Goal: Book appointment/travel/reservation

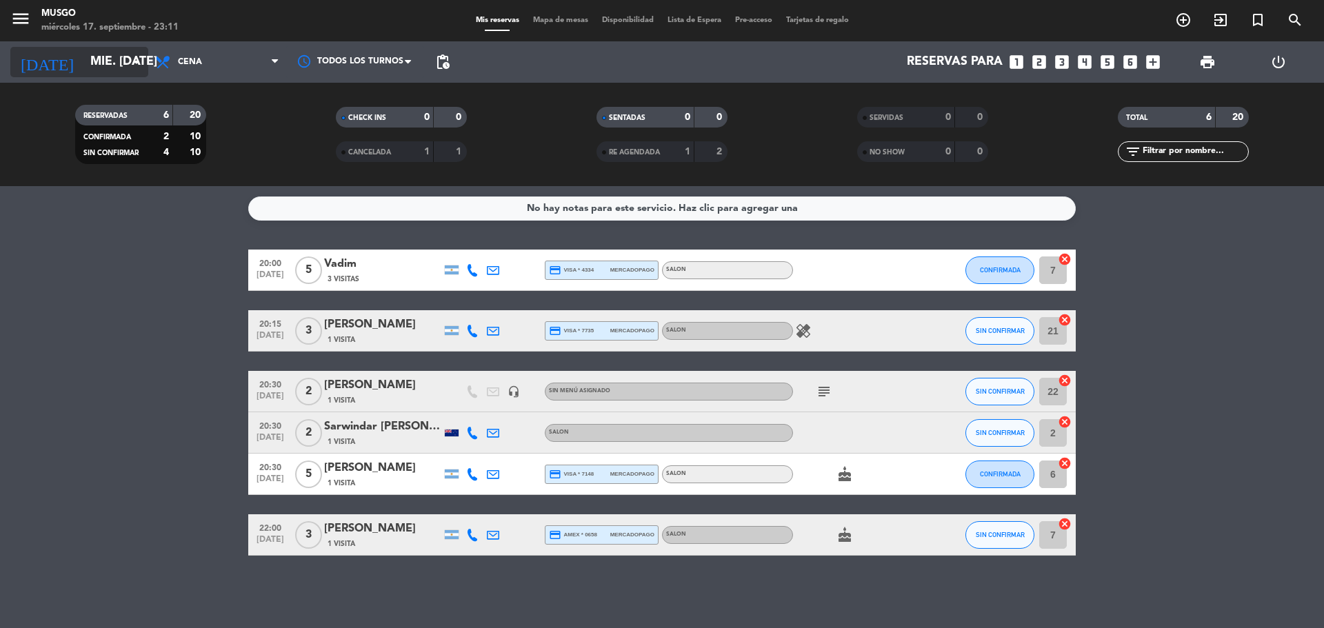
click at [112, 72] on input "mié. [DATE]" at bounding box center [163, 62] width 160 height 28
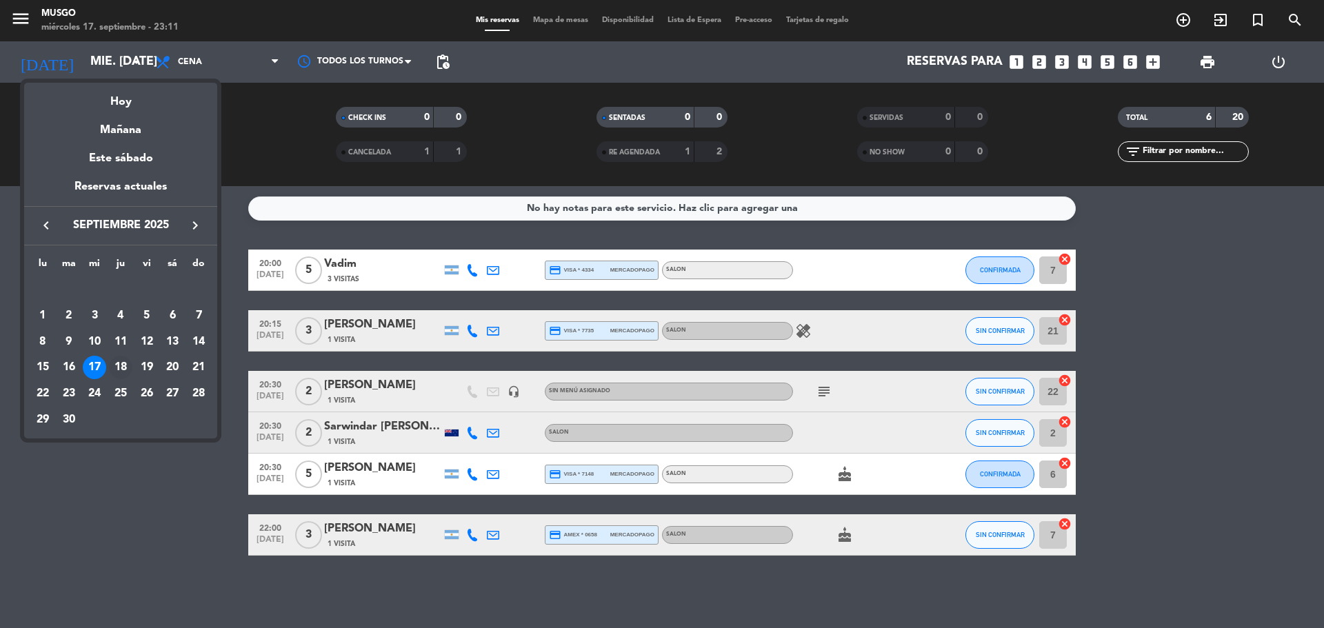
click at [128, 370] on div "18" at bounding box center [120, 367] width 23 height 23
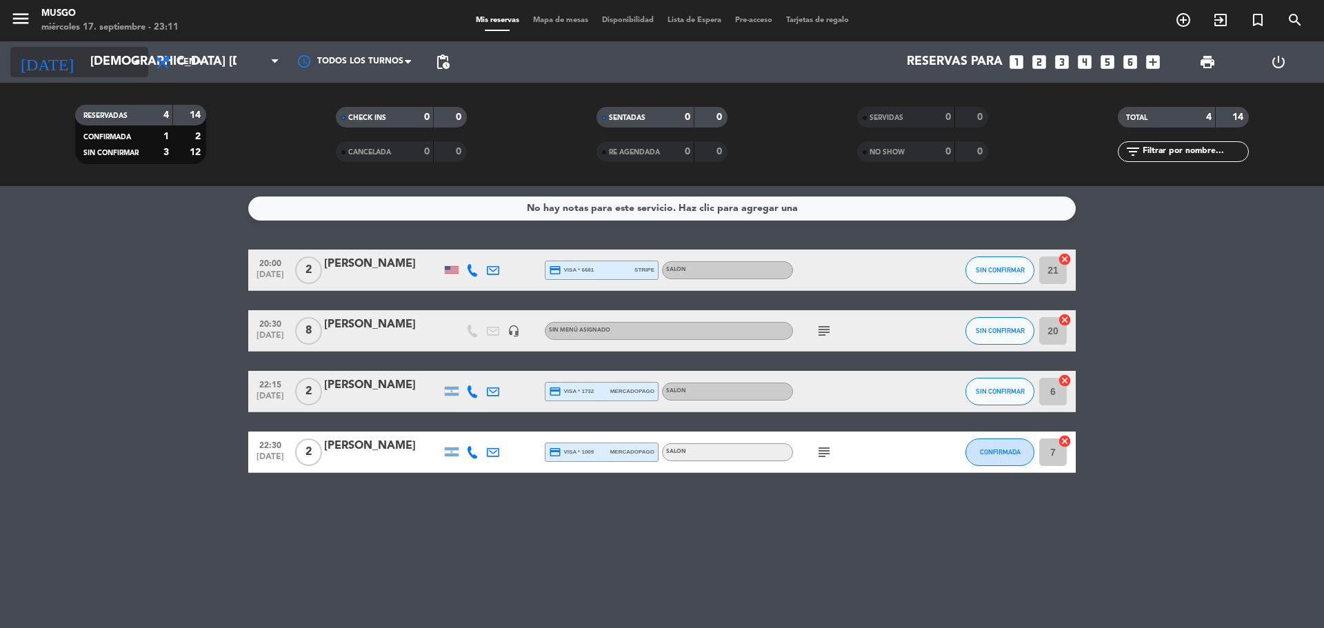
click at [130, 67] on icon "arrow_drop_down" at bounding box center [136, 62] width 17 height 17
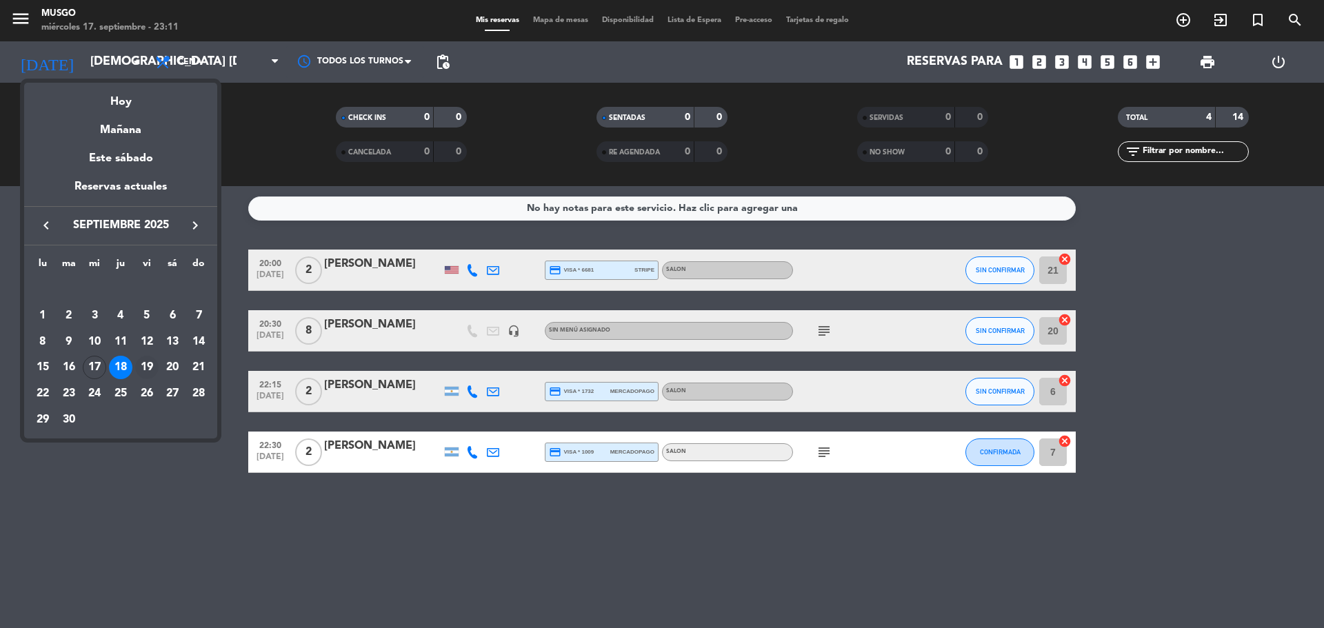
click at [149, 376] on div "19" at bounding box center [146, 367] width 23 height 23
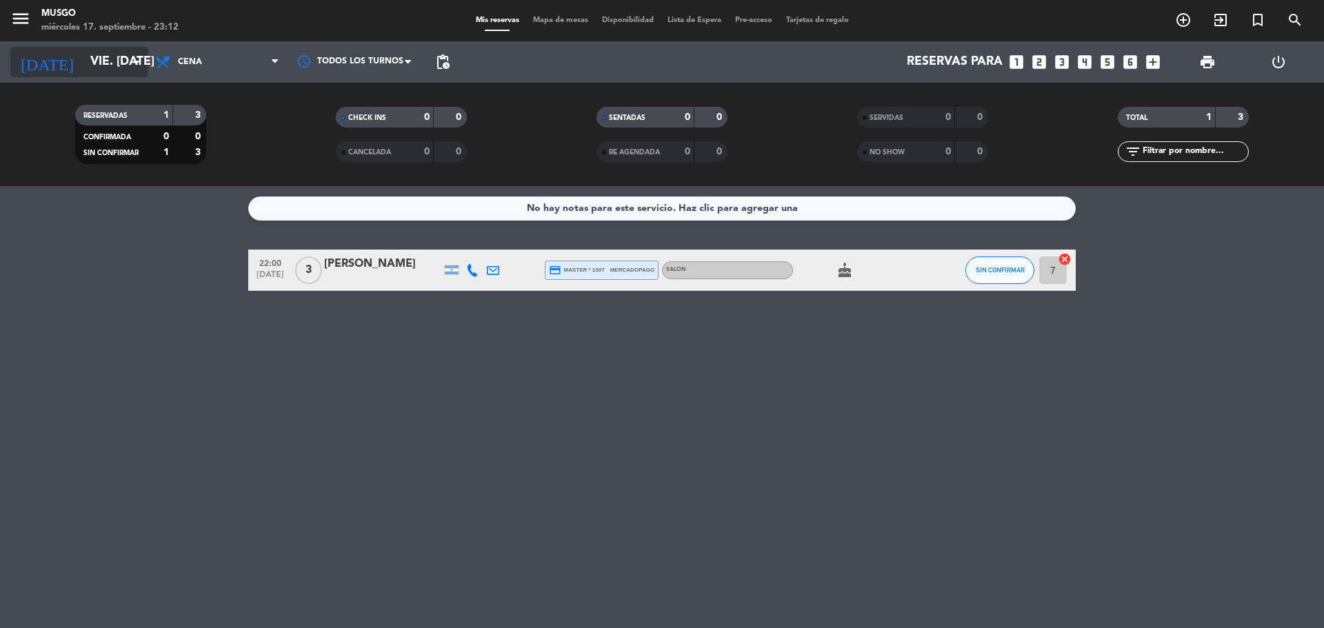
click at [125, 61] on input "vie. [DATE]" at bounding box center [163, 62] width 160 height 28
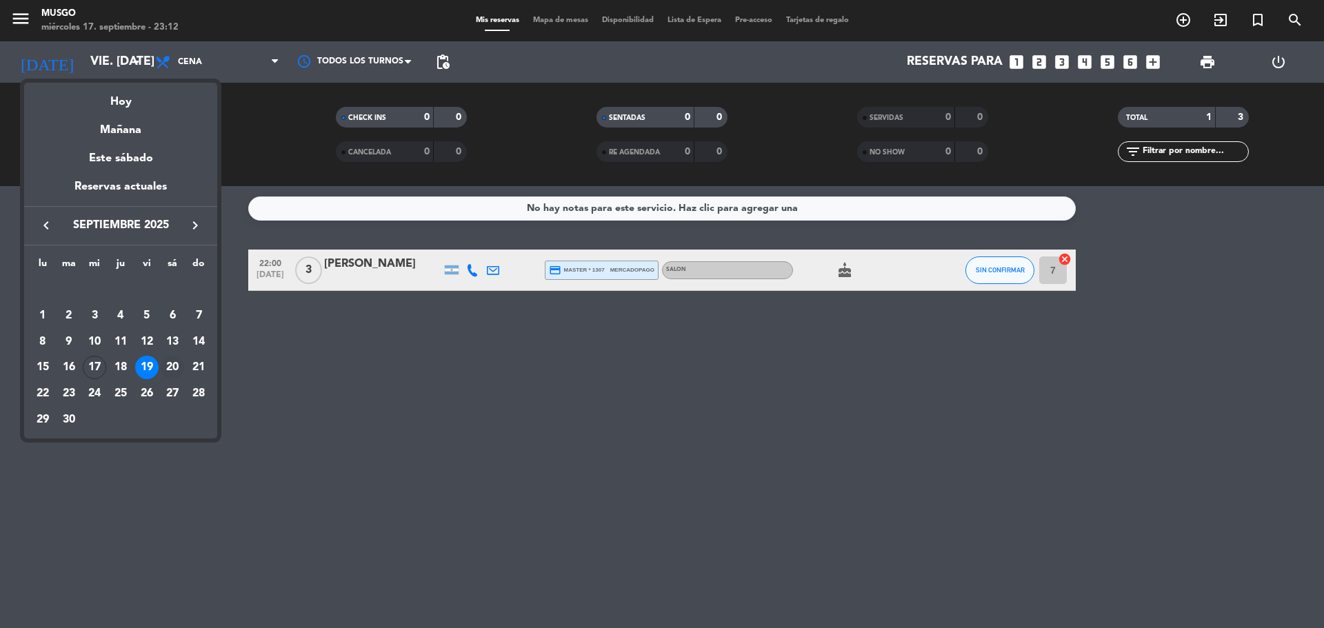
click at [170, 363] on div "20" at bounding box center [172, 367] width 23 height 23
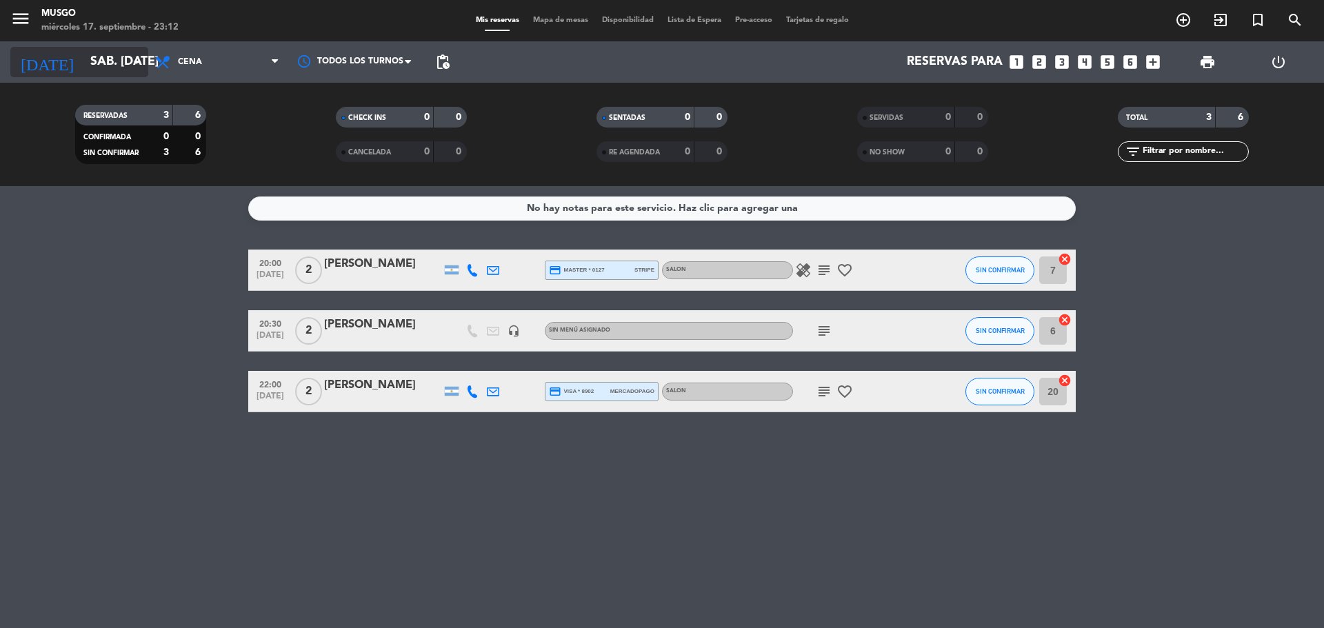
click at [113, 57] on input "sáb. [DATE]" at bounding box center [163, 62] width 160 height 28
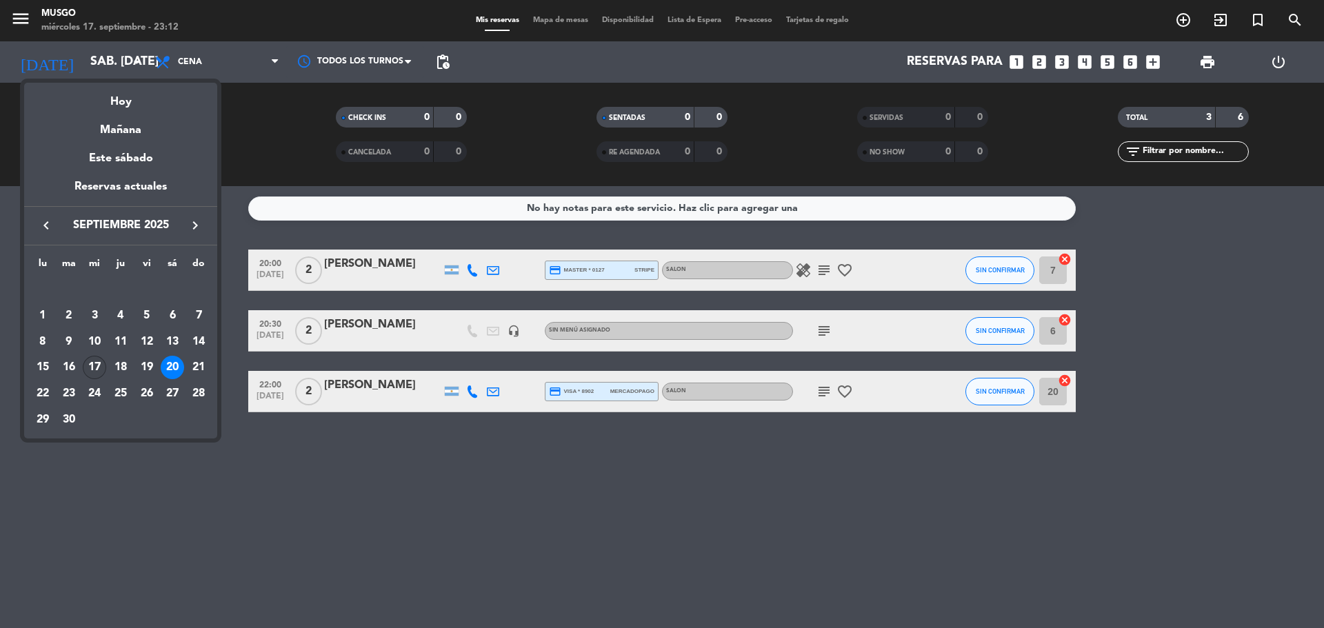
click at [102, 363] on div "17" at bounding box center [94, 367] width 23 height 23
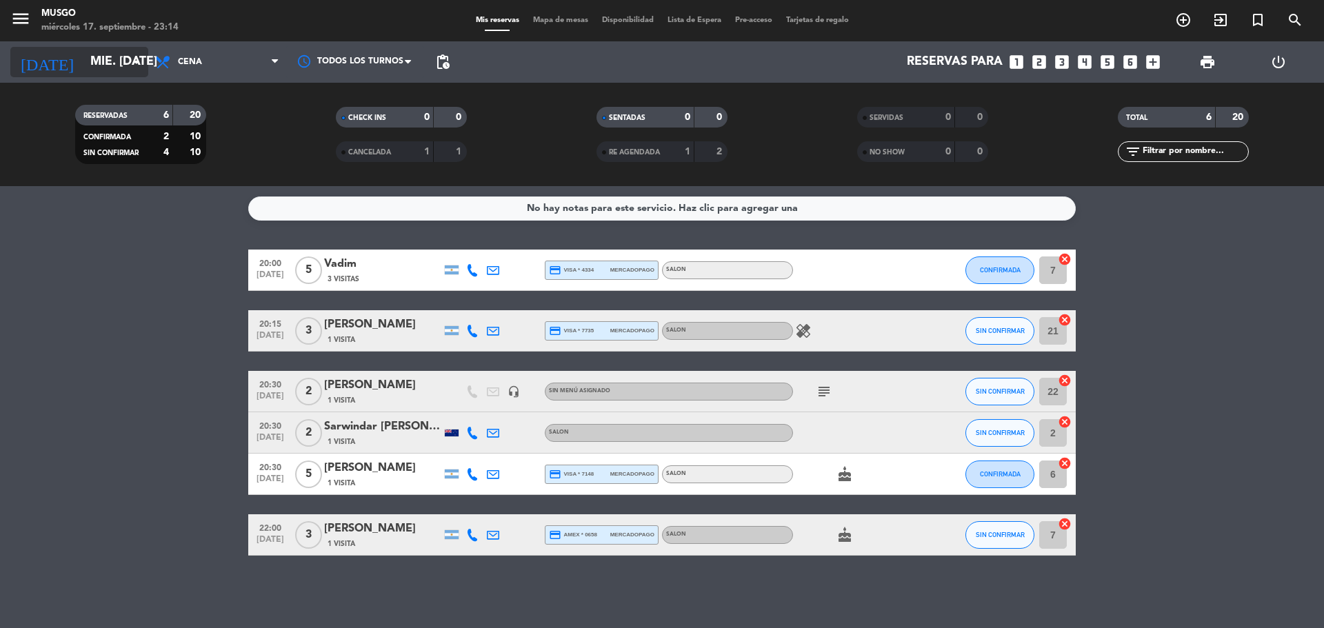
click at [125, 61] on input "mié. [DATE]" at bounding box center [163, 62] width 160 height 28
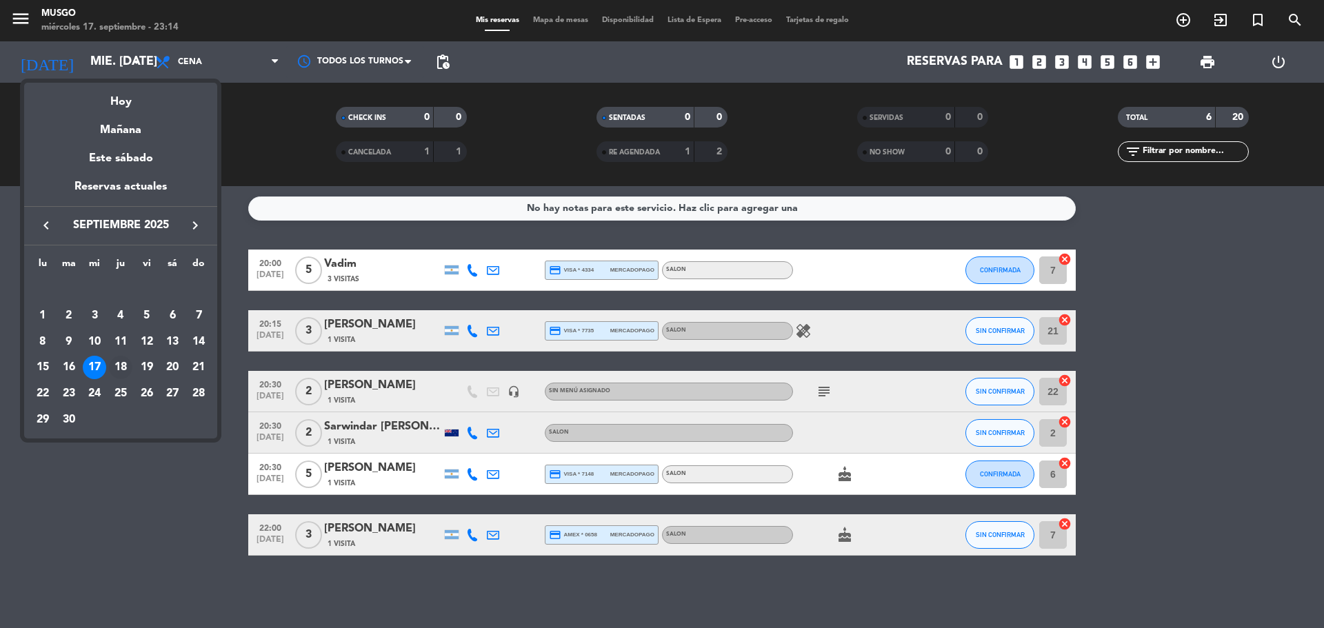
click at [123, 367] on div "18" at bounding box center [120, 367] width 23 height 23
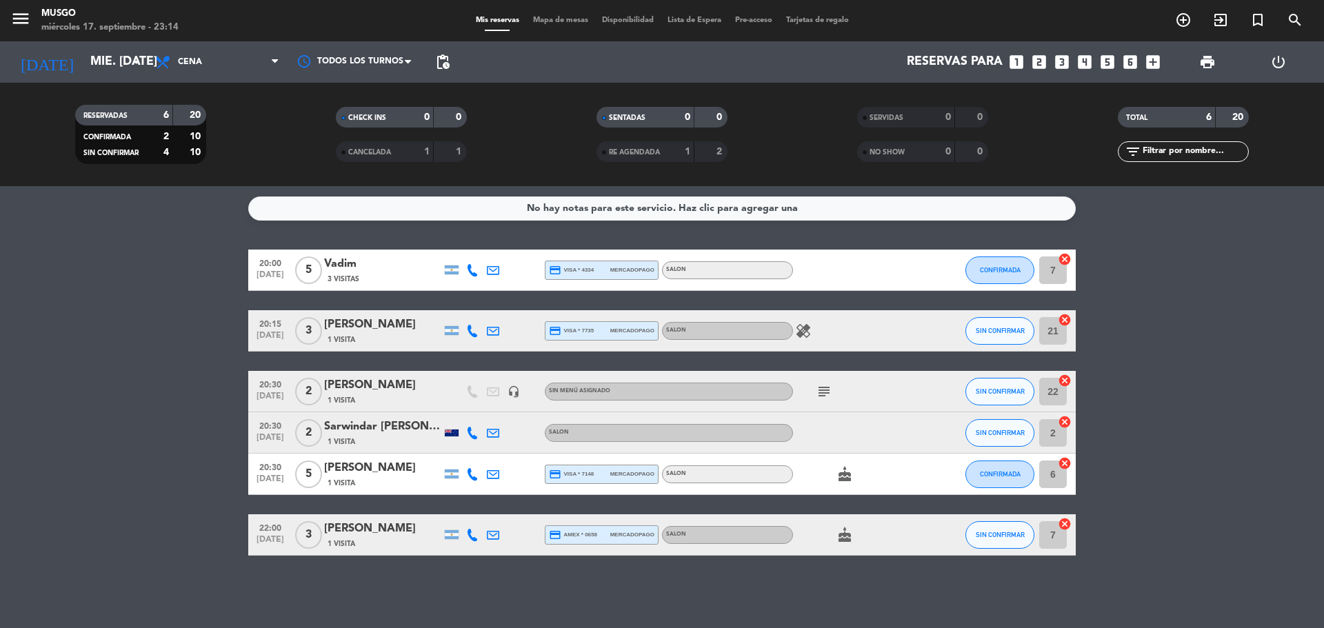
type input "[DEMOGRAPHIC_DATA] [DATE]"
